Goal: Task Accomplishment & Management: Complete application form

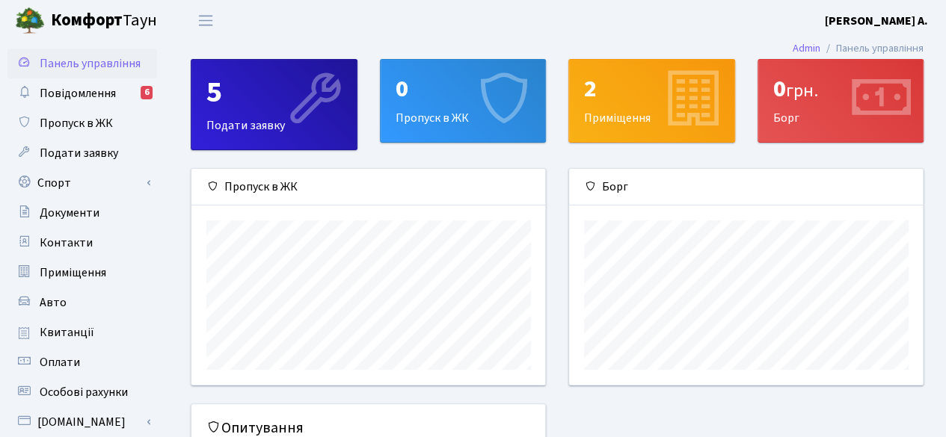
scroll to position [215, 354]
click at [419, 120] on div "0 Пропуск в ЖК" at bounding box center [462, 101] width 165 height 82
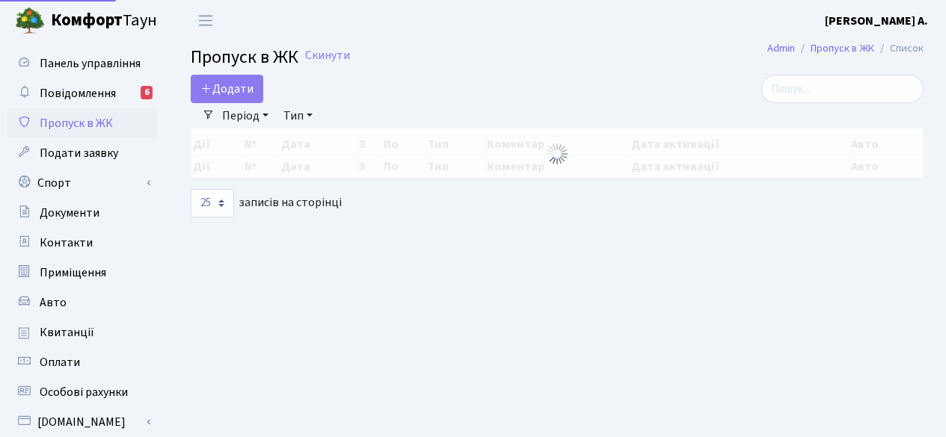
select select "25"
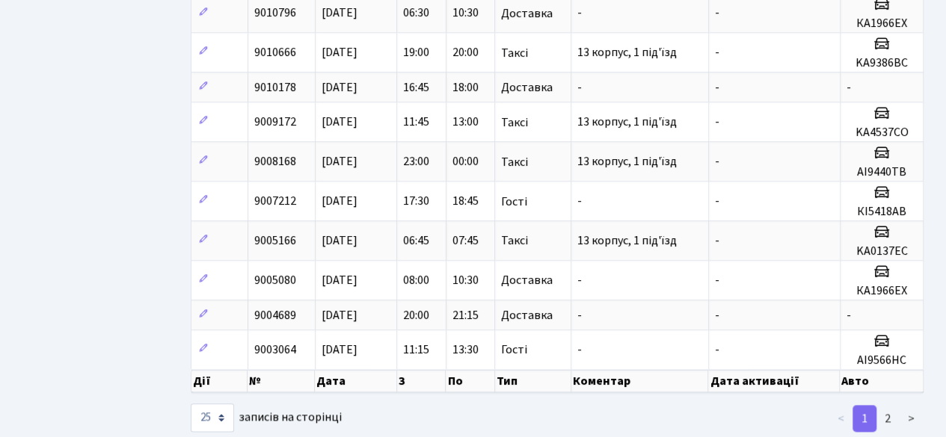
scroll to position [744, 0]
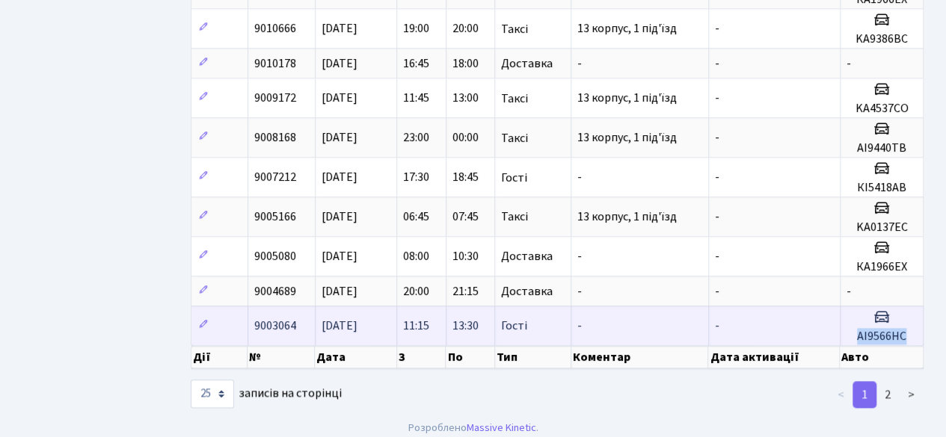
drag, startPoint x: 918, startPoint y: 324, endPoint x: 848, endPoint y: 325, distance: 70.3
click at [848, 325] on td "АІ9566НС" at bounding box center [881, 326] width 83 height 40
copy h5 "АІ9566НС"
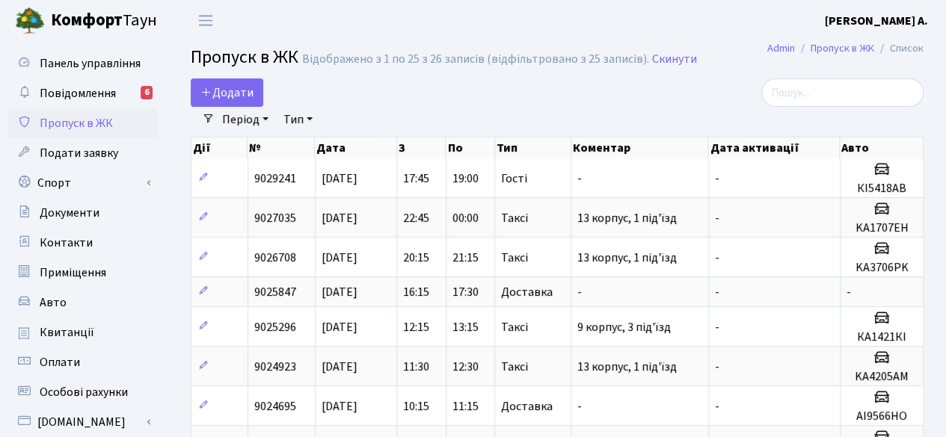
scroll to position [0, 0]
click at [238, 99] on span "Додати" at bounding box center [226, 92] width 53 height 16
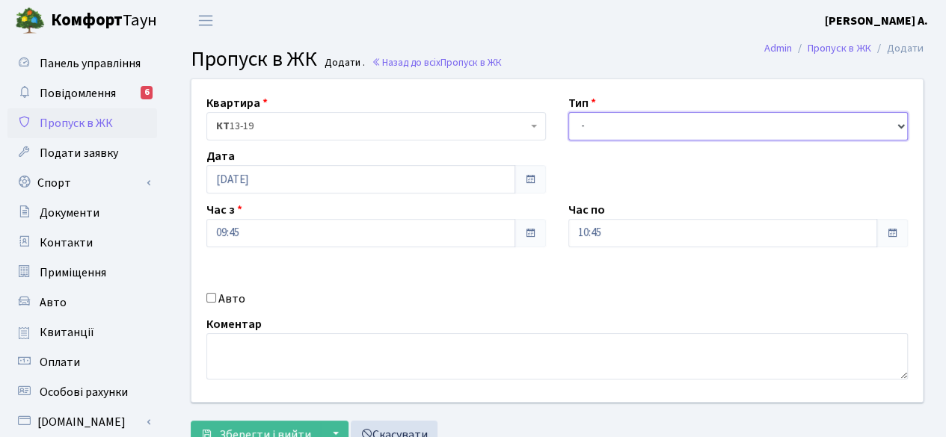
click at [593, 122] on select "- Доставка Таксі Гості Сервіс" at bounding box center [737, 126] width 339 height 28
select select "3"
click at [568, 112] on select "- Доставка Таксі Гості Сервіс" at bounding box center [737, 126] width 339 height 28
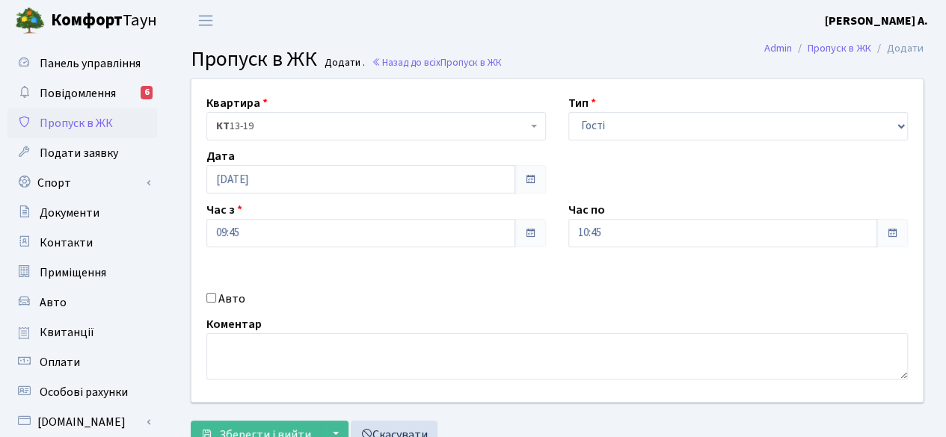
click at [211, 297] on input "Авто" at bounding box center [211, 298] width 10 height 10
checkbox input "true"
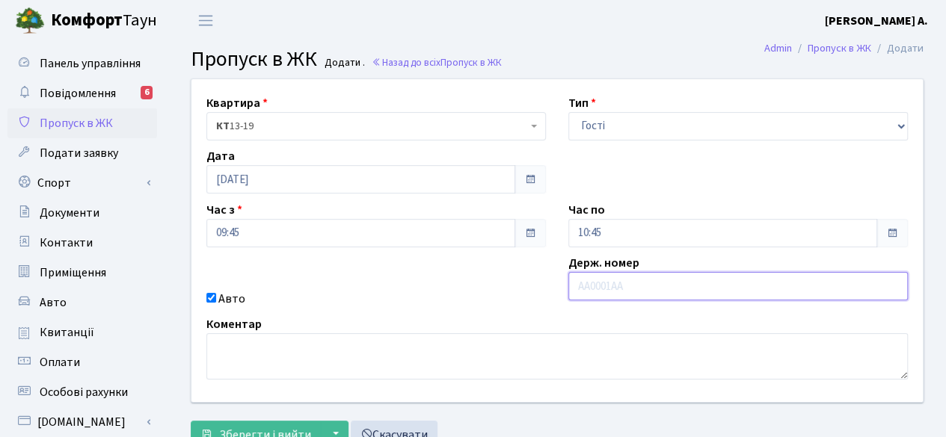
paste input "АІ9566НС"
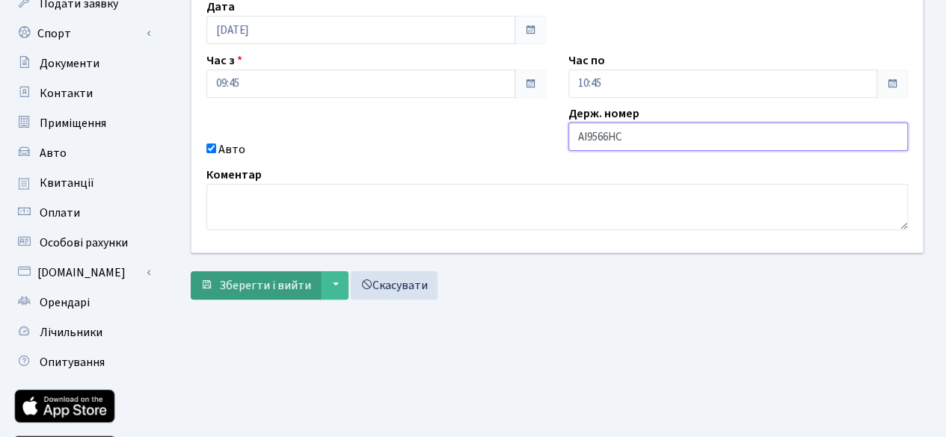
type input "АІ9566НС"
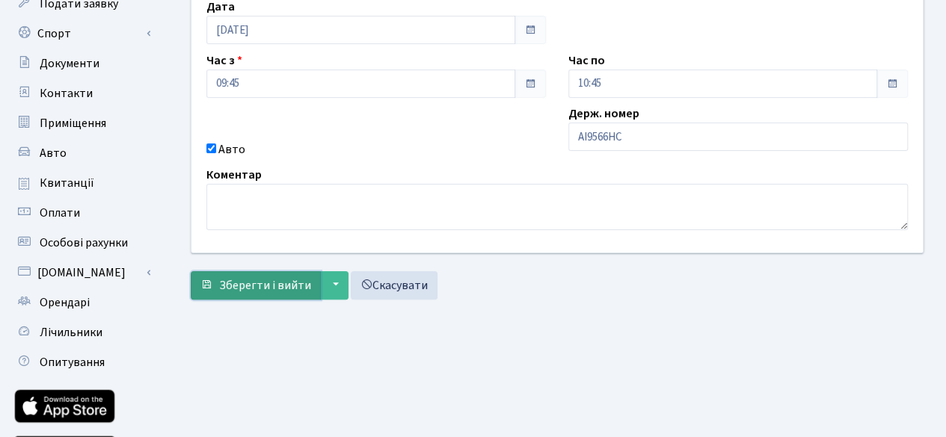
click at [257, 288] on span "Зберегти і вийти" at bounding box center [265, 285] width 92 height 16
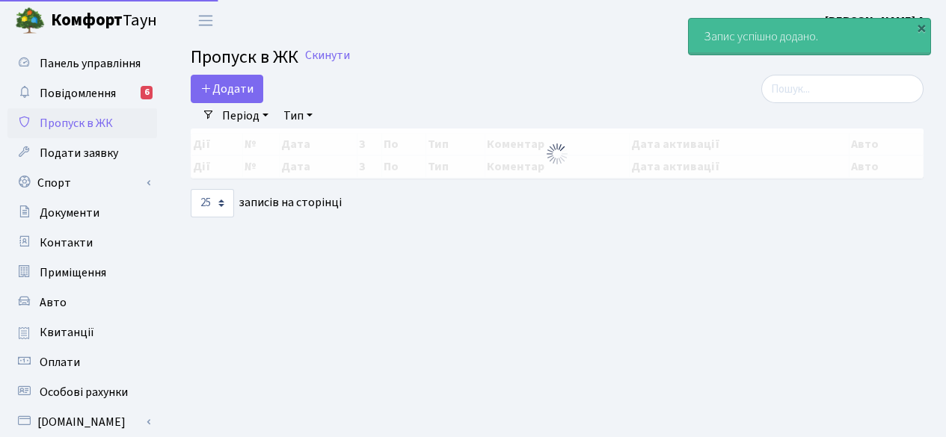
select select "25"
